Goal: Find specific page/section: Find specific page/section

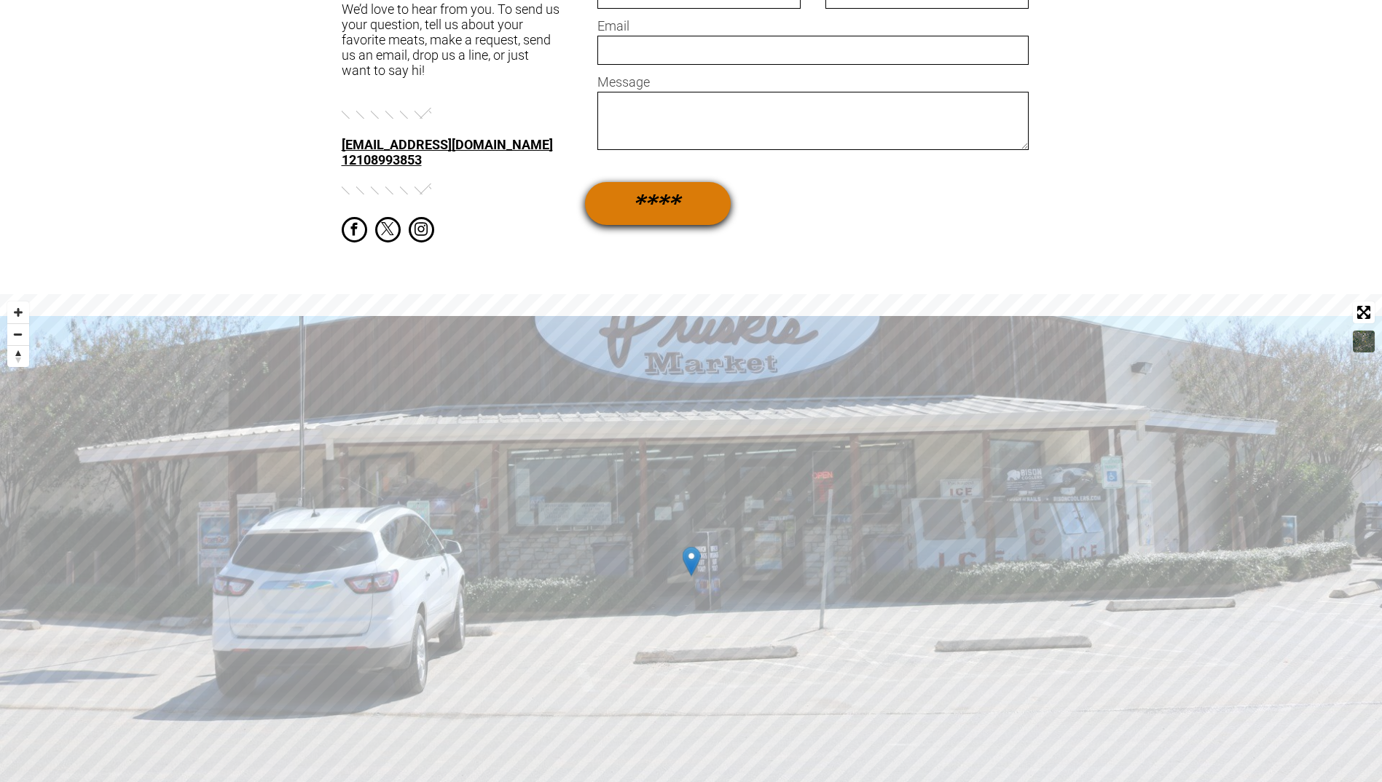
scroll to position [1165, 0]
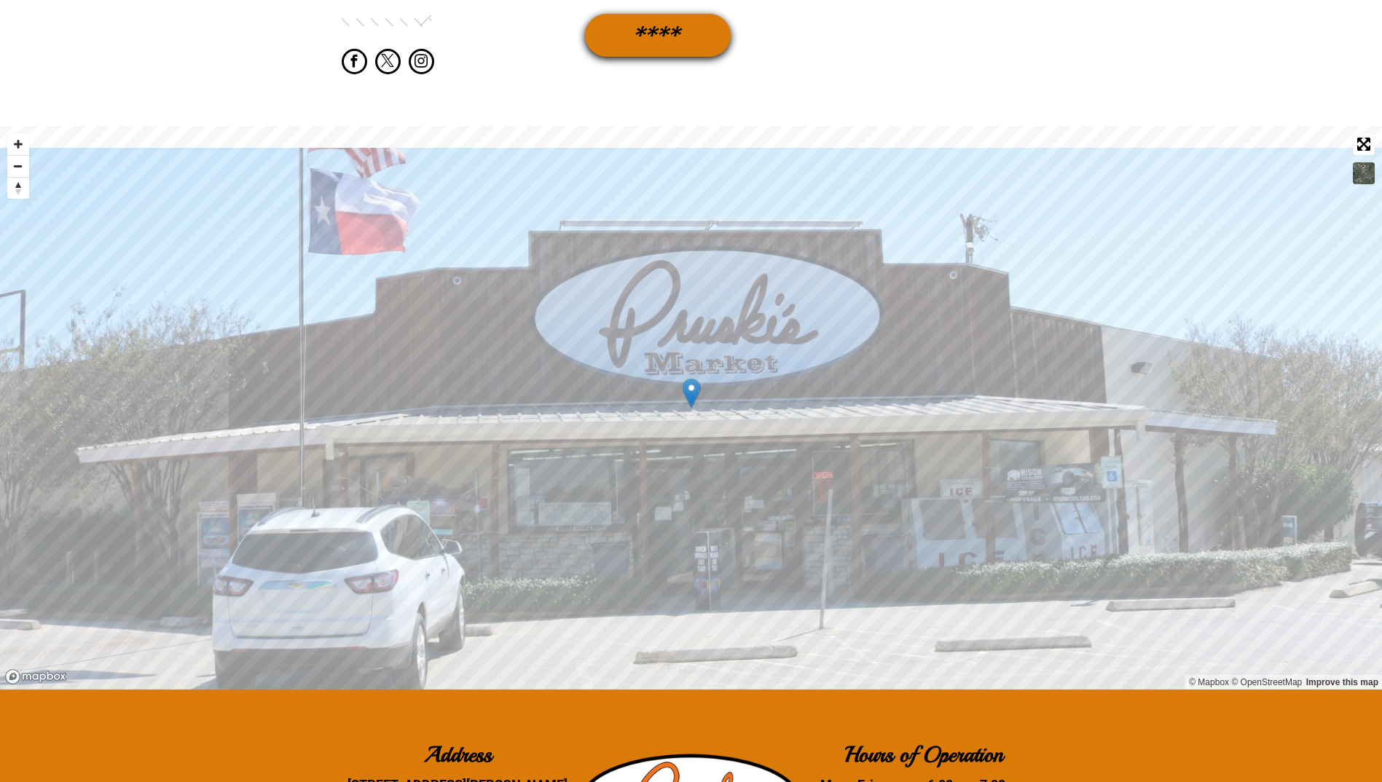
click at [690, 394] on div at bounding box center [691, 394] width 18 height 30
click at [690, 396] on div at bounding box center [691, 394] width 18 height 30
